Goal: Information Seeking & Learning: Learn about a topic

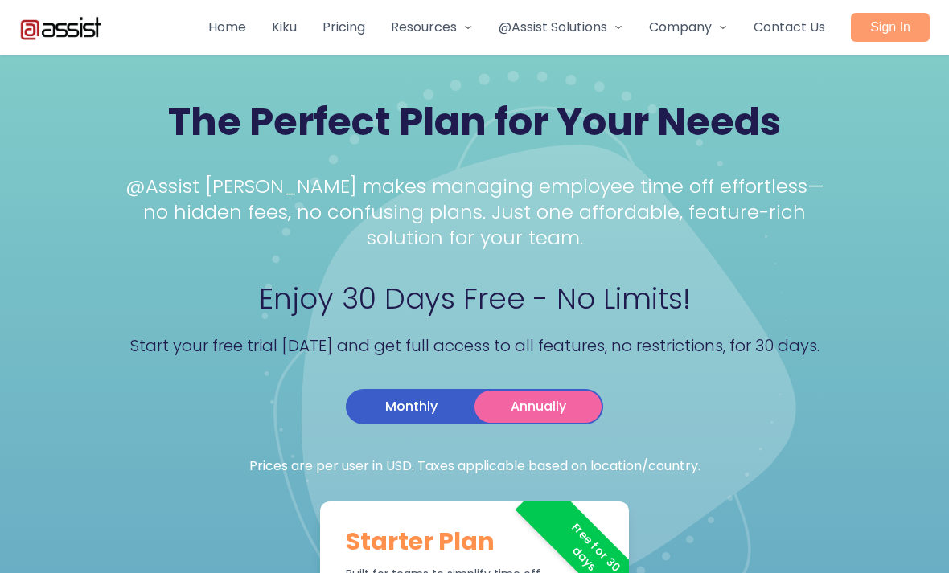
click at [331, 34] on link "Pricing" at bounding box center [344, 27] width 43 height 19
click at [426, 23] on span "Resources" at bounding box center [424, 27] width 66 height 19
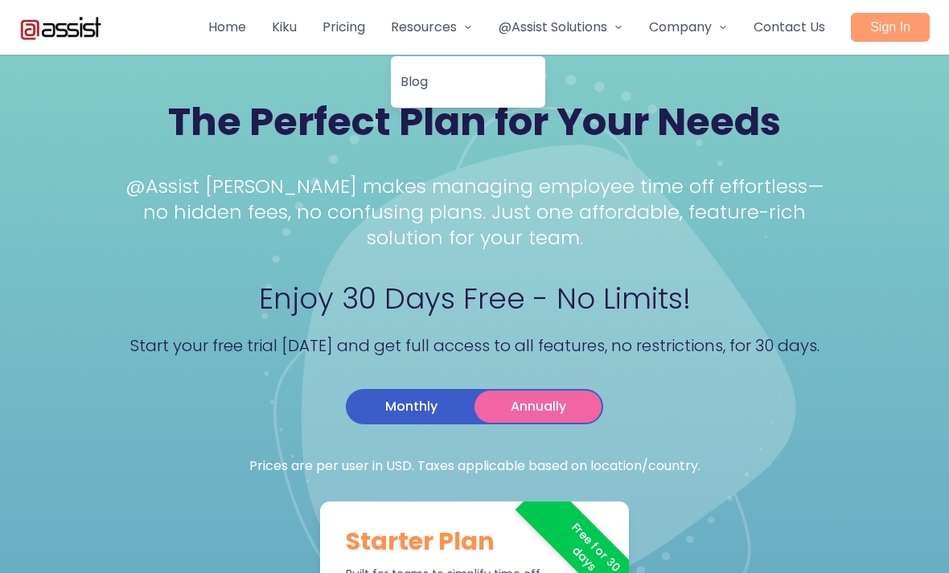
click at [232, 35] on link "Home" at bounding box center [227, 27] width 38 height 19
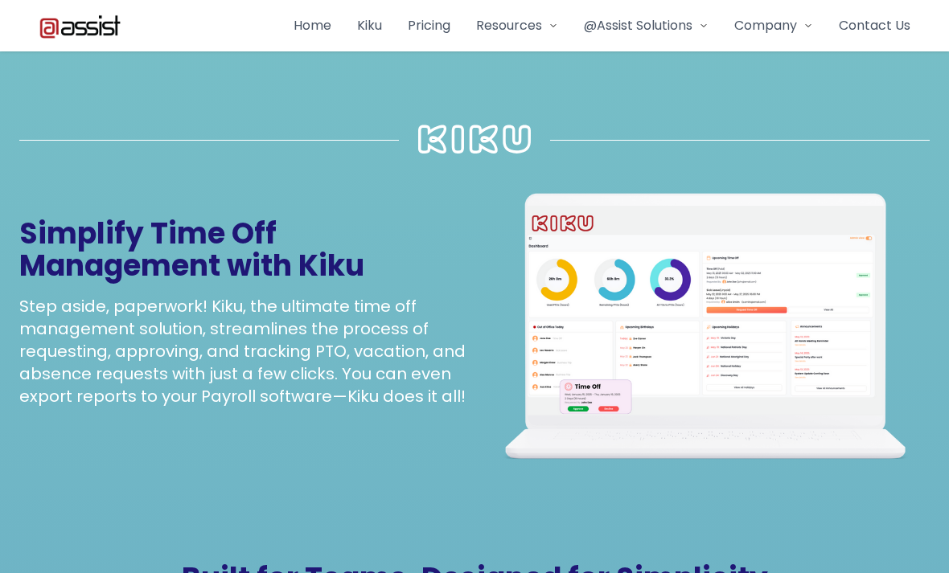
scroll to position [743, 0]
